Goal: Navigation & Orientation: Find specific page/section

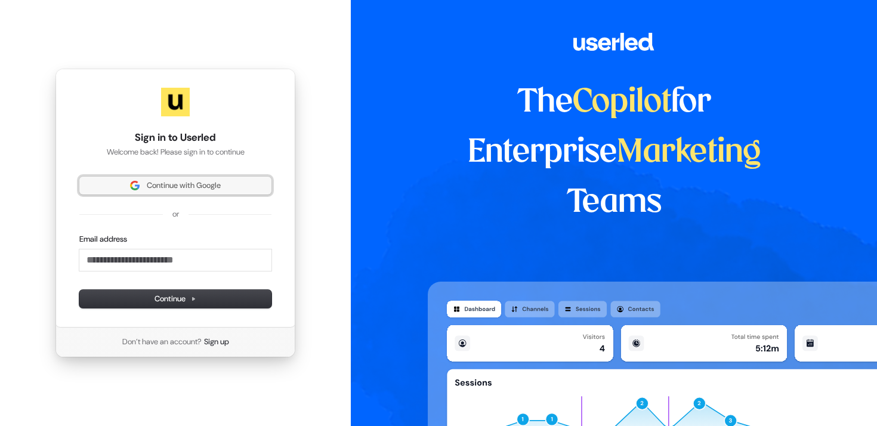
click at [199, 186] on span "Continue with Google" at bounding box center [184, 185] width 74 height 11
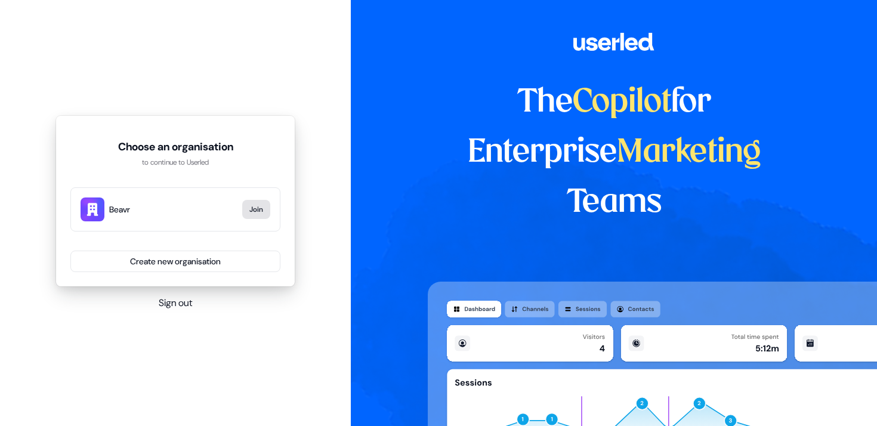
click at [255, 209] on button "Join" at bounding box center [256, 209] width 28 height 19
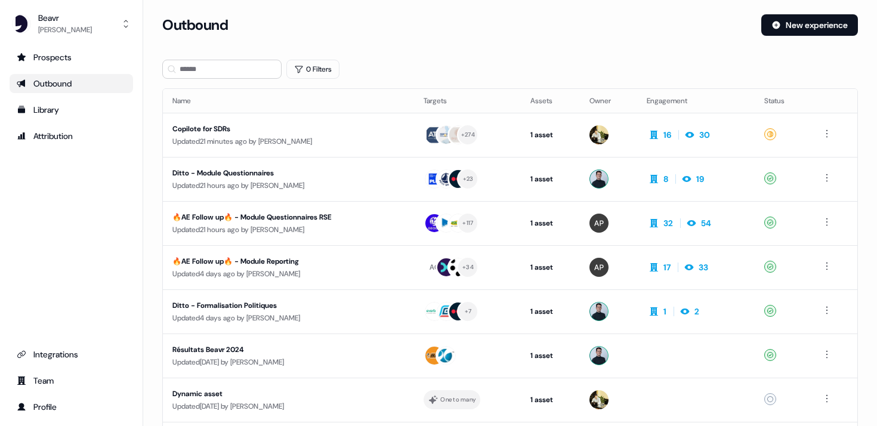
click at [184, 27] on h3 "Outbound" at bounding box center [195, 25] width 66 height 18
click at [262, 140] on div "Updated 21 minutes ago by [PERSON_NAME]" at bounding box center [288, 141] width 232 height 12
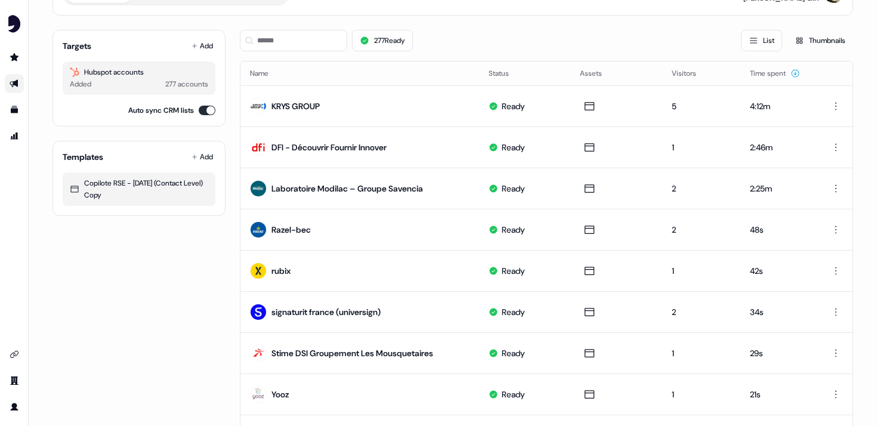
scroll to position [97, 0]
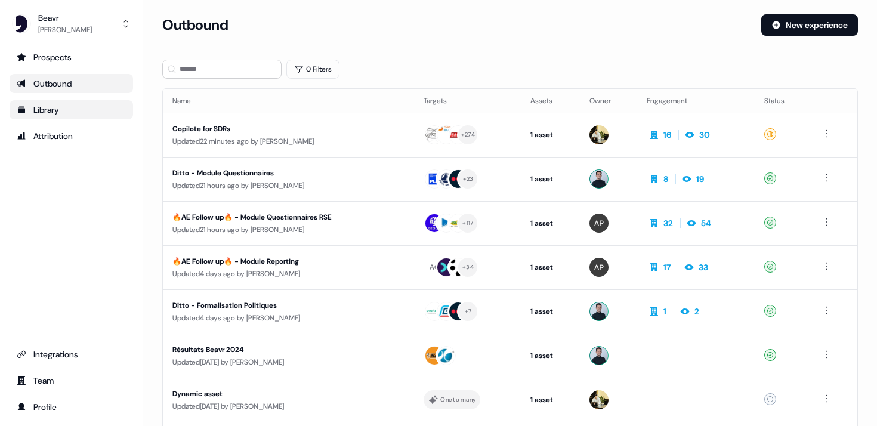
click at [77, 109] on div "Library" at bounding box center [71, 110] width 109 height 12
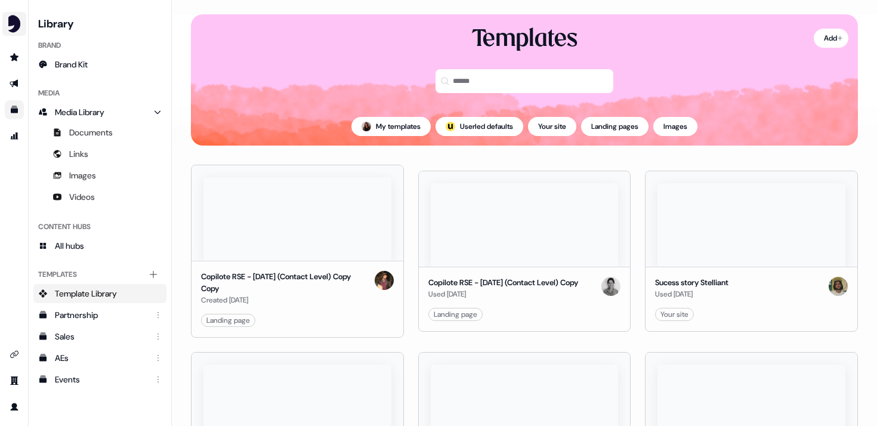
click at [16, 24] on img "side nav menu" at bounding box center [14, 23] width 19 height 19
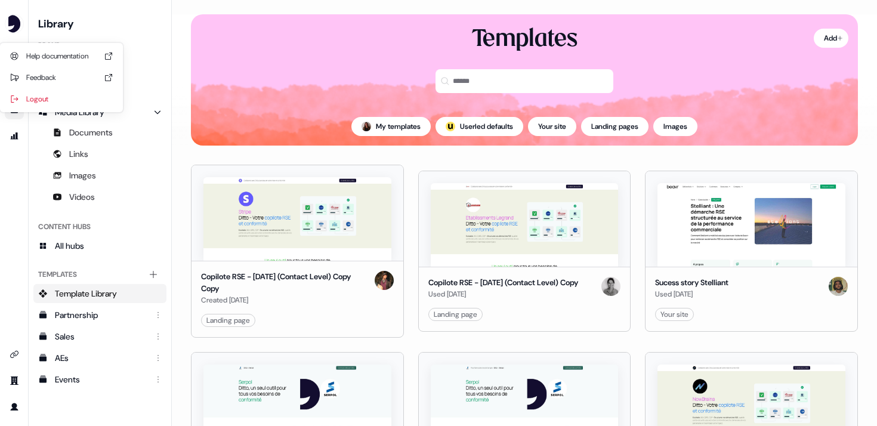
click at [11, 216] on div "Help documentation Feedback Logout" at bounding box center [14, 213] width 29 height 426
click at [16, 87] on icon "Go to outbound experience" at bounding box center [15, 84] width 10 height 10
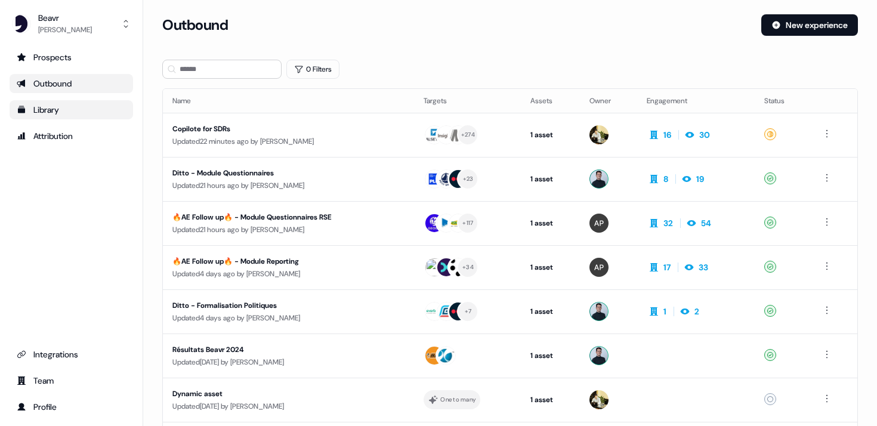
click at [33, 116] on link "Library" at bounding box center [71, 109] width 123 height 19
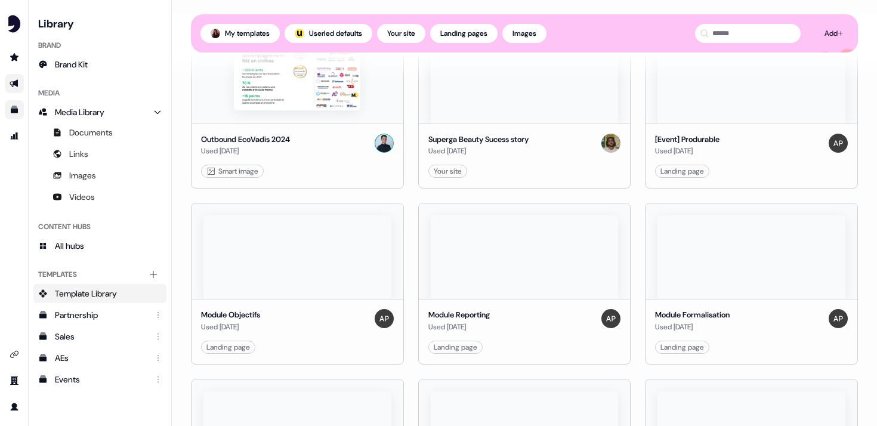
scroll to position [537, 0]
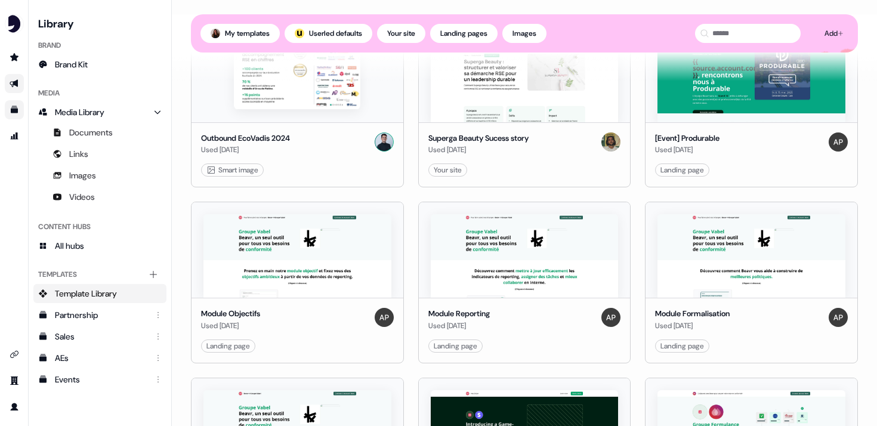
click at [264, 249] on img at bounding box center [297, 256] width 188 height 84
click at [269, 248] on img at bounding box center [297, 256] width 188 height 84
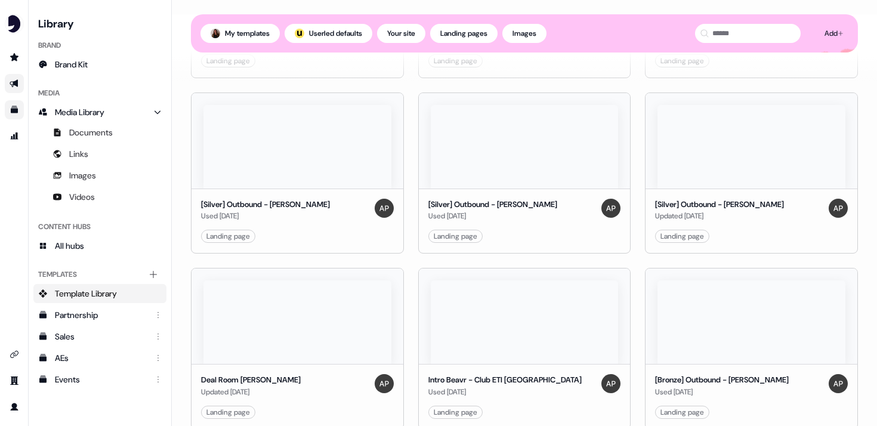
scroll to position [0, 0]
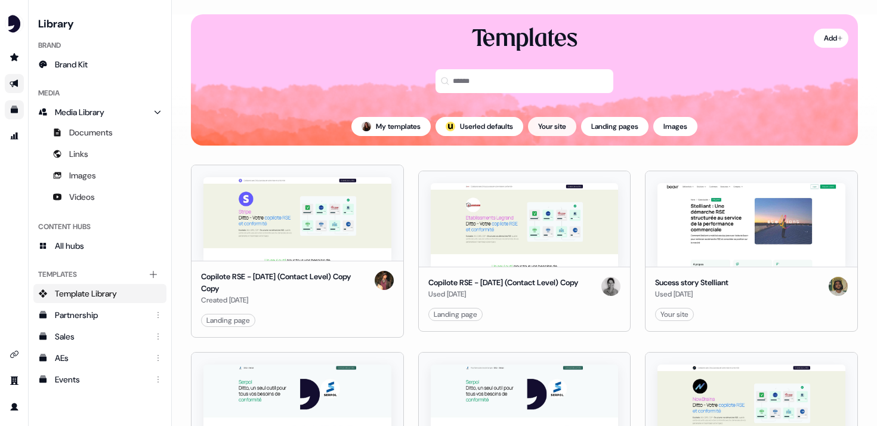
click at [559, 126] on button "Your site" at bounding box center [552, 126] width 48 height 19
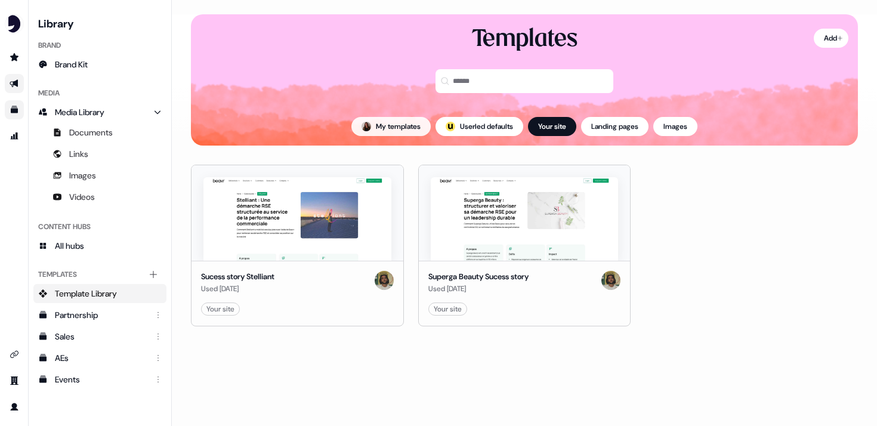
click at [399, 132] on button "My templates" at bounding box center [390, 126] width 79 height 19
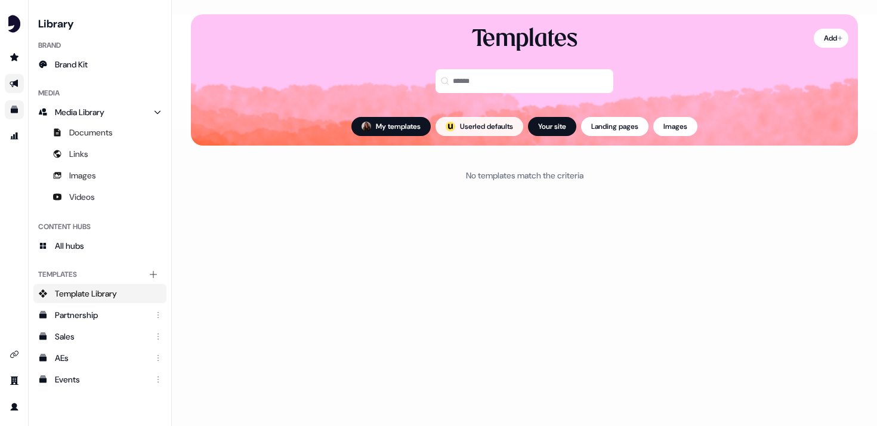
click at [468, 128] on button "; Userled defaults" at bounding box center [479, 126] width 88 height 19
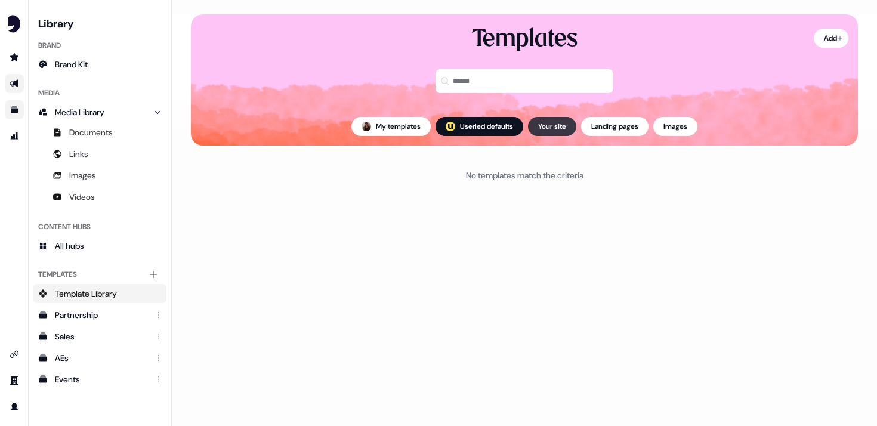
click at [559, 129] on button "Your site" at bounding box center [552, 126] width 48 height 19
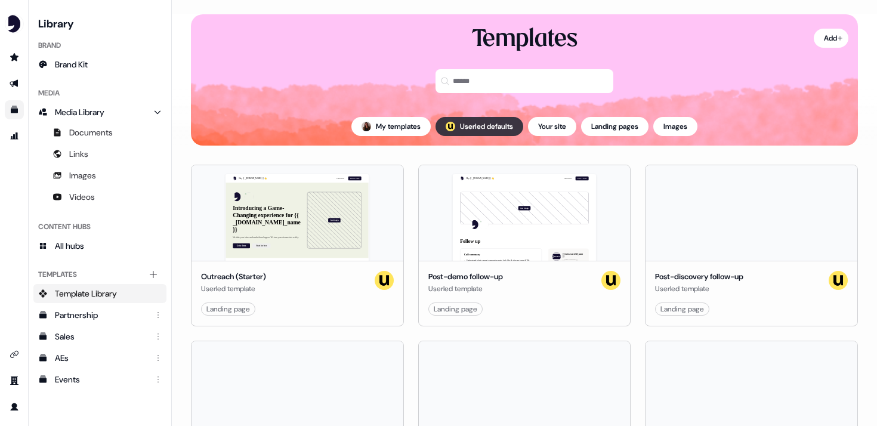
click at [490, 129] on button "; Userled defaults" at bounding box center [479, 126] width 88 height 19
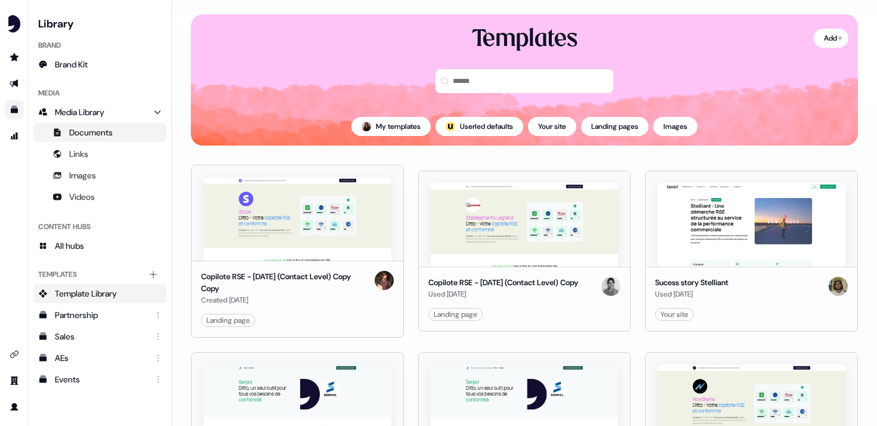
click at [91, 137] on span "Documents" at bounding box center [91, 132] width 44 height 12
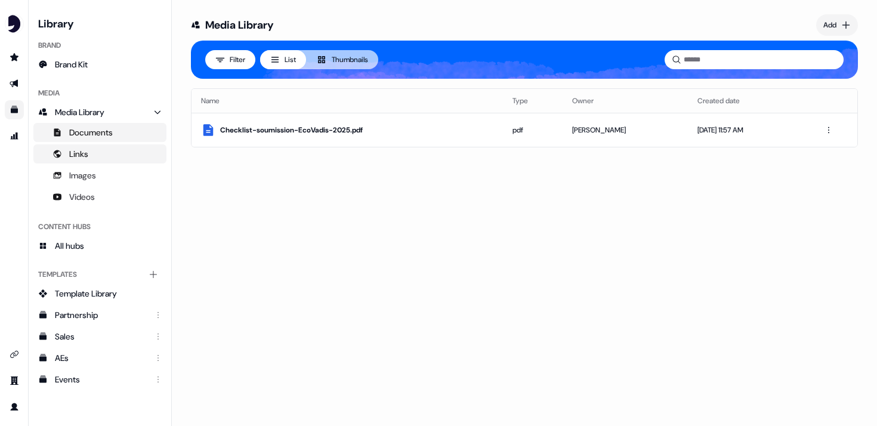
click at [94, 158] on link "Links" at bounding box center [99, 153] width 133 height 19
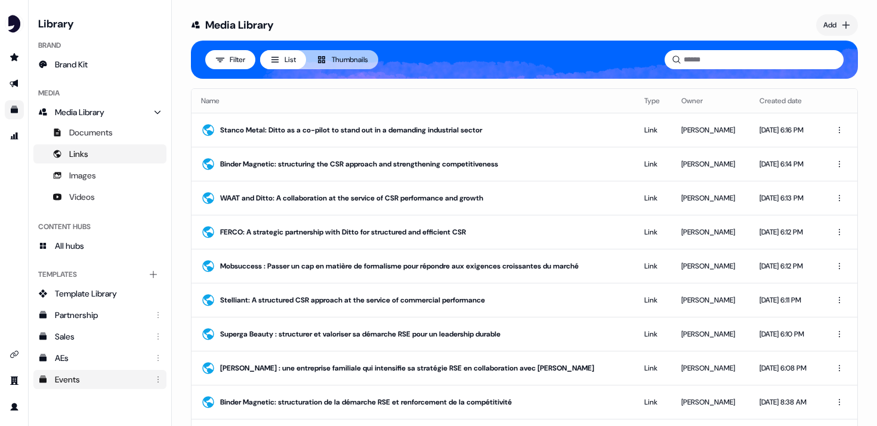
click at [85, 381] on div "Events" at bounding box center [101, 379] width 92 height 12
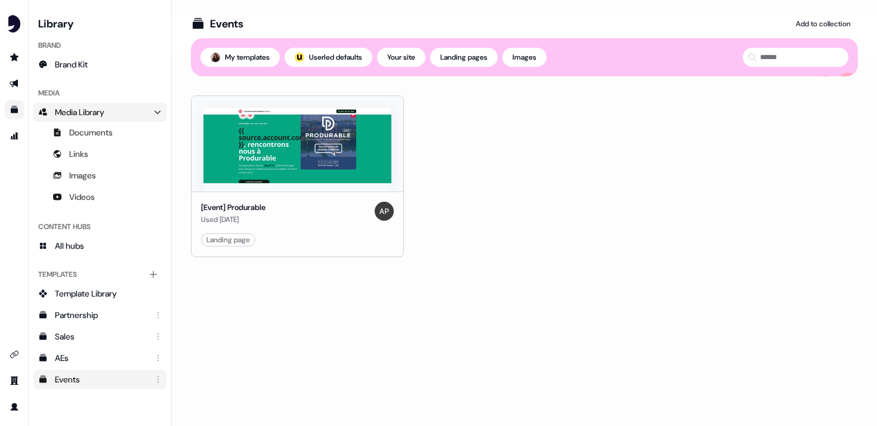
click at [69, 115] on span "Media Library" at bounding box center [80, 112] width 50 height 12
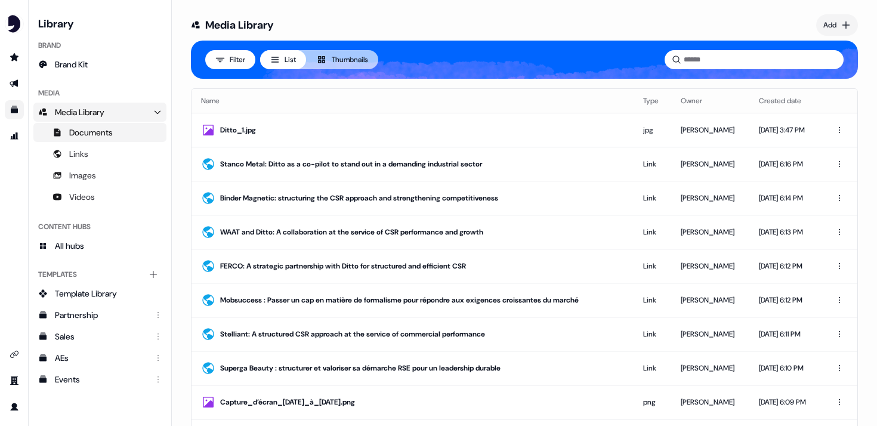
click at [97, 135] on span "Documents" at bounding box center [91, 132] width 44 height 12
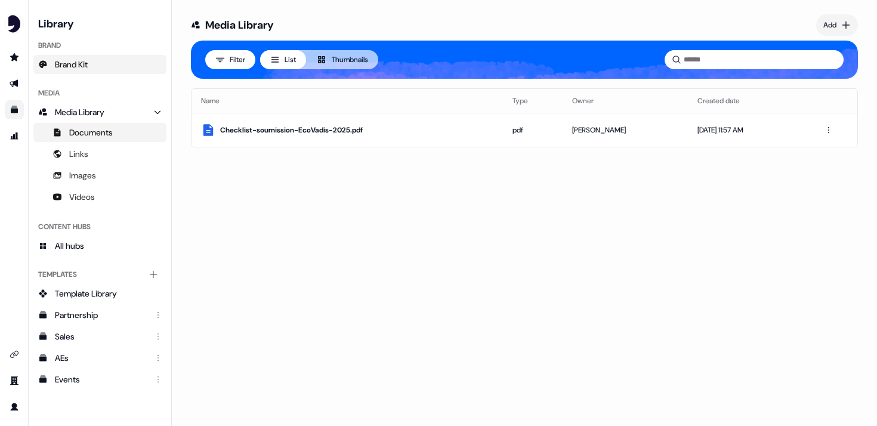
click at [85, 69] on span "Brand Kit" at bounding box center [71, 64] width 33 height 12
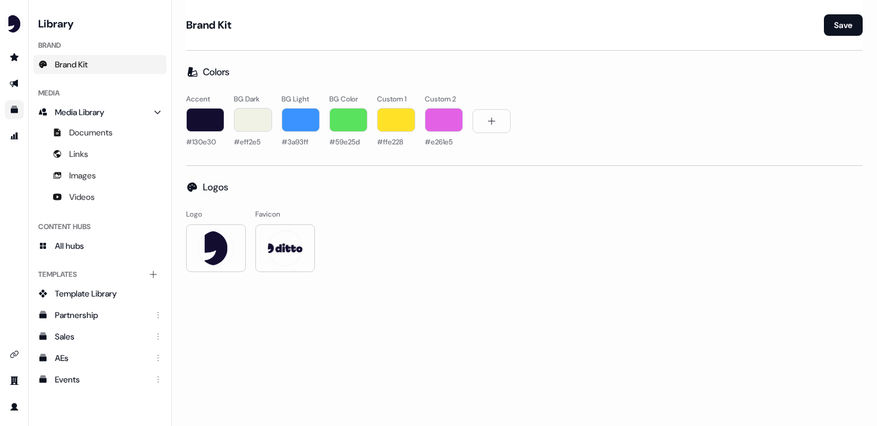
click at [16, 103] on link "Go to templates" at bounding box center [14, 109] width 19 height 19
